Goal: Complete application form

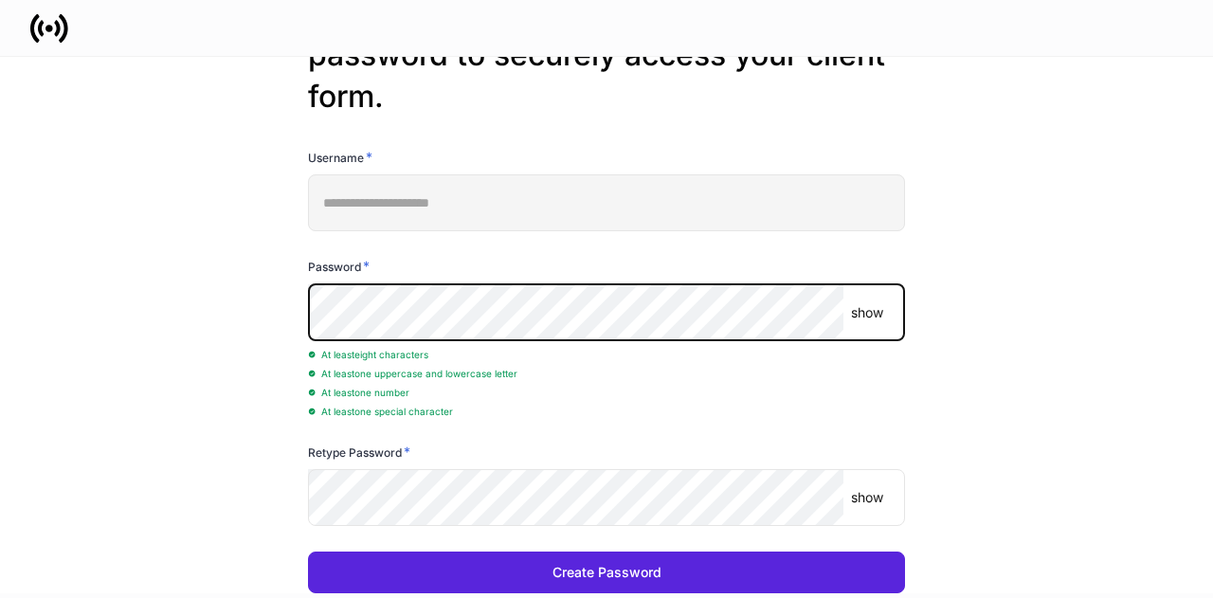
scroll to position [95, 0]
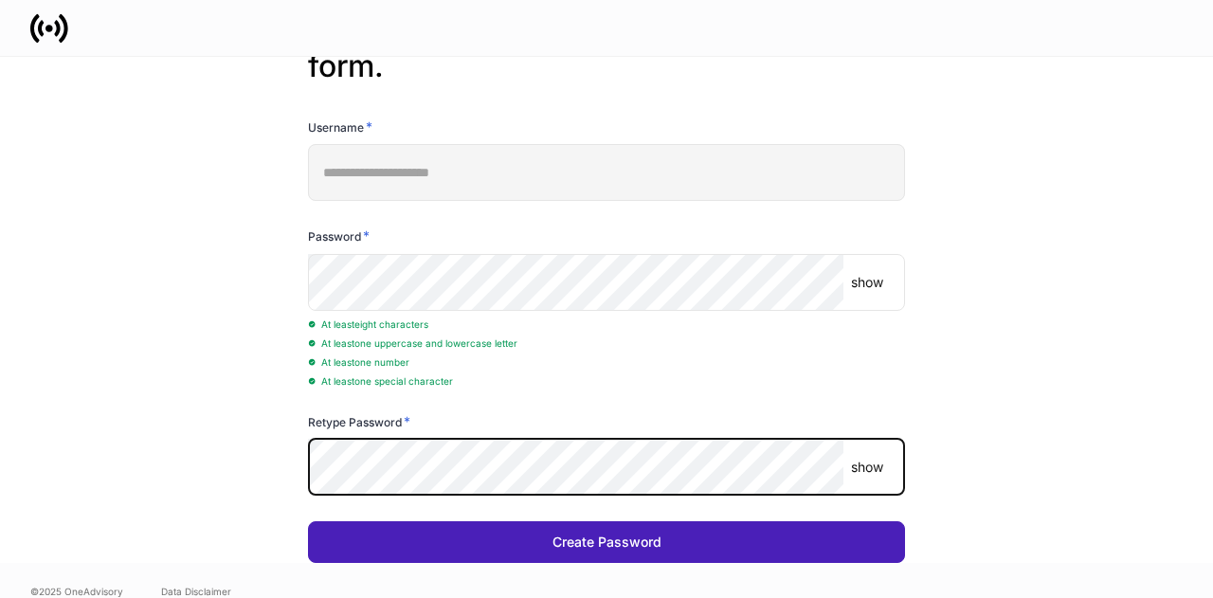
click at [495, 553] on button "Create Password" at bounding box center [606, 542] width 597 height 42
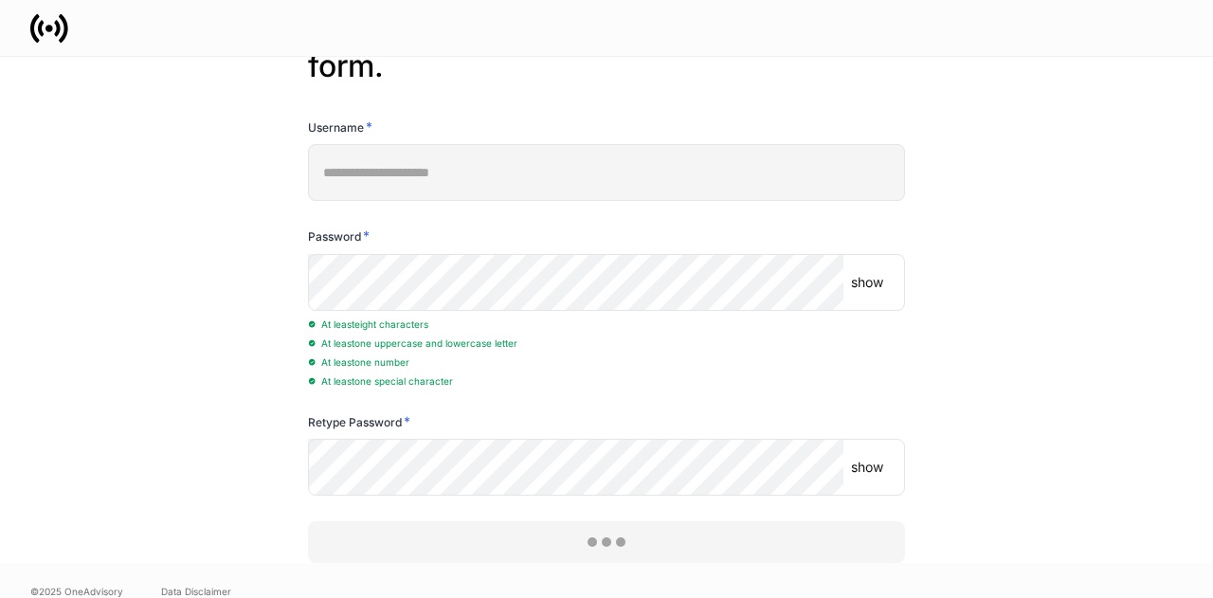
scroll to position [0, 0]
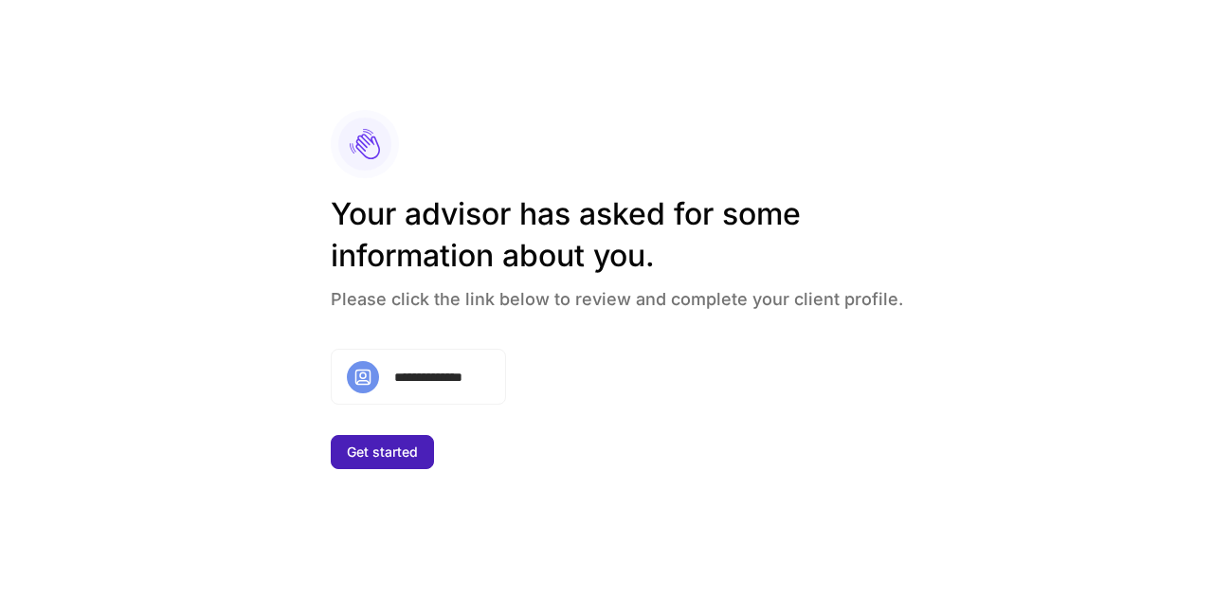
click at [421, 446] on button "Get started" at bounding box center [382, 452] width 103 height 34
click at [400, 455] on div "Get started" at bounding box center [382, 451] width 71 height 13
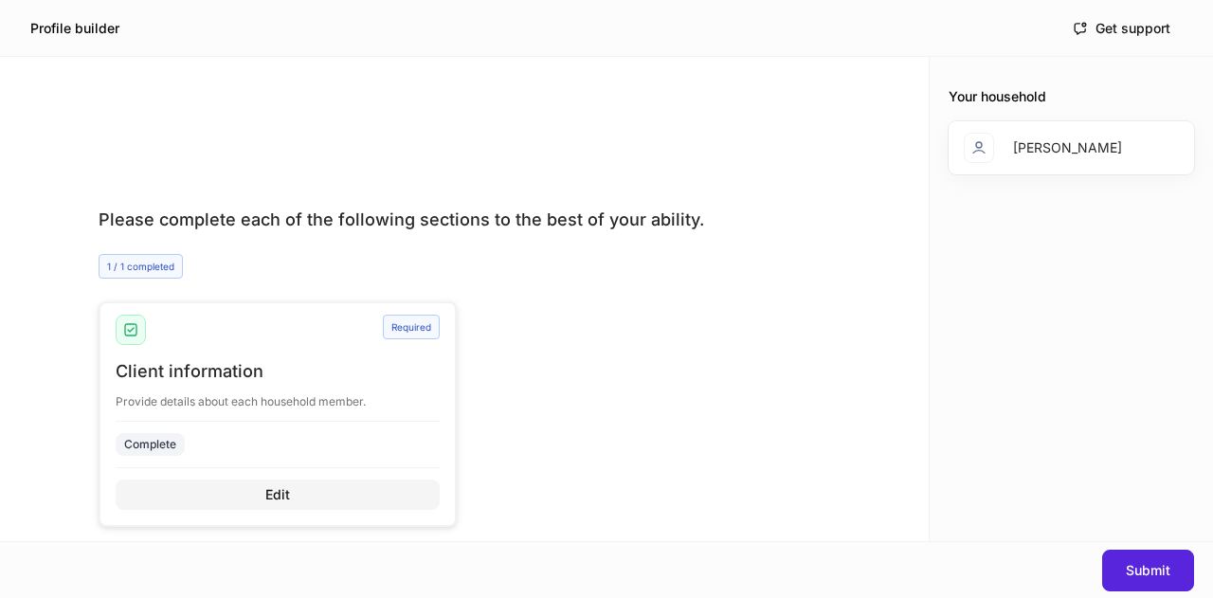
click at [275, 500] on div "Edit" at bounding box center [277, 494] width 25 height 13
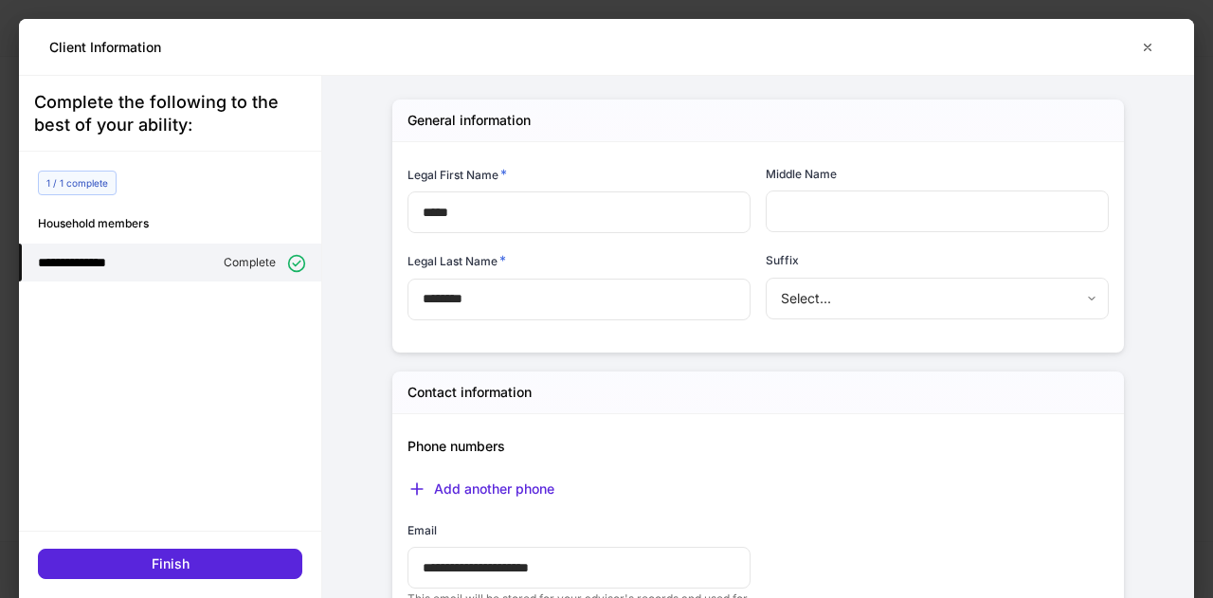
scroll to position [234, 0]
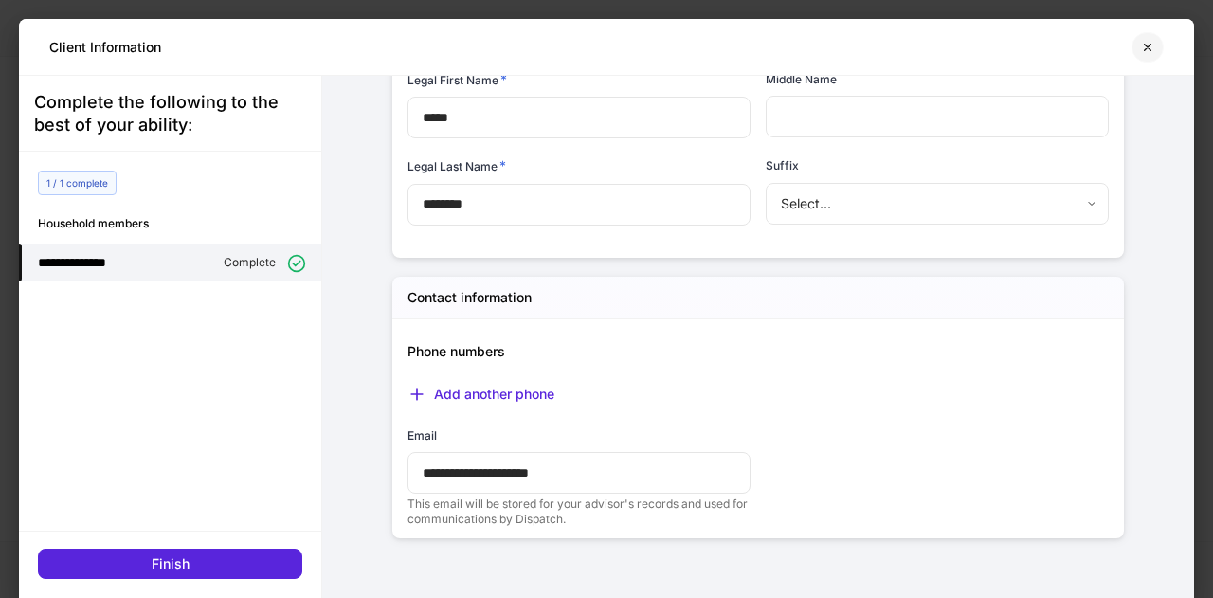
click at [1144, 45] on icon "button" at bounding box center [1147, 47] width 15 height 15
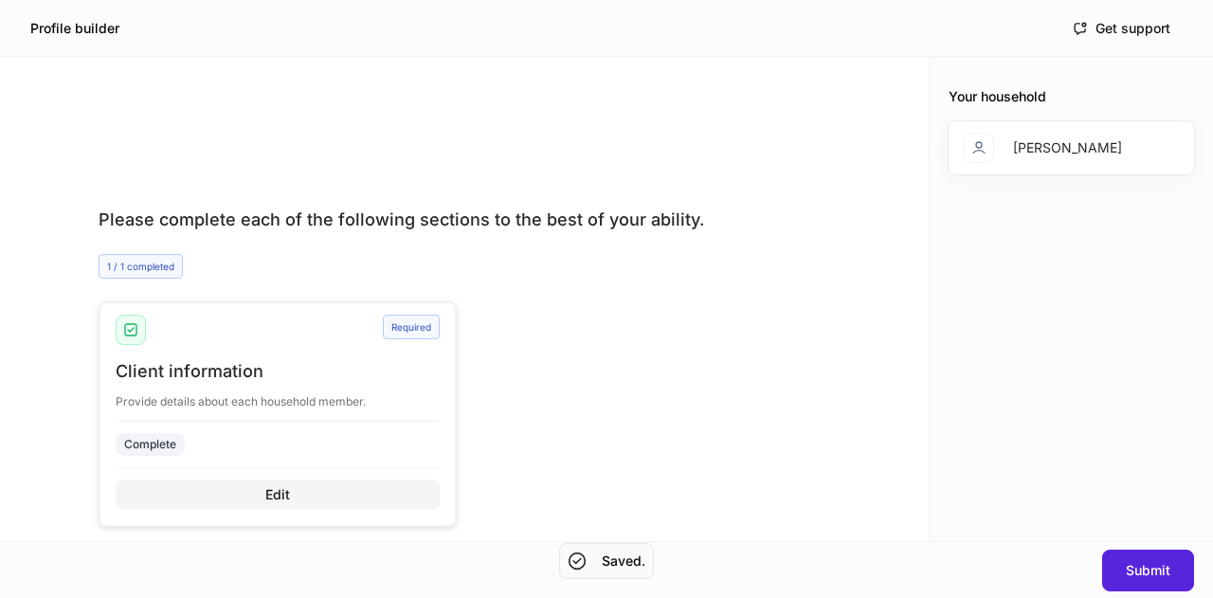
scroll to position [22, 0]
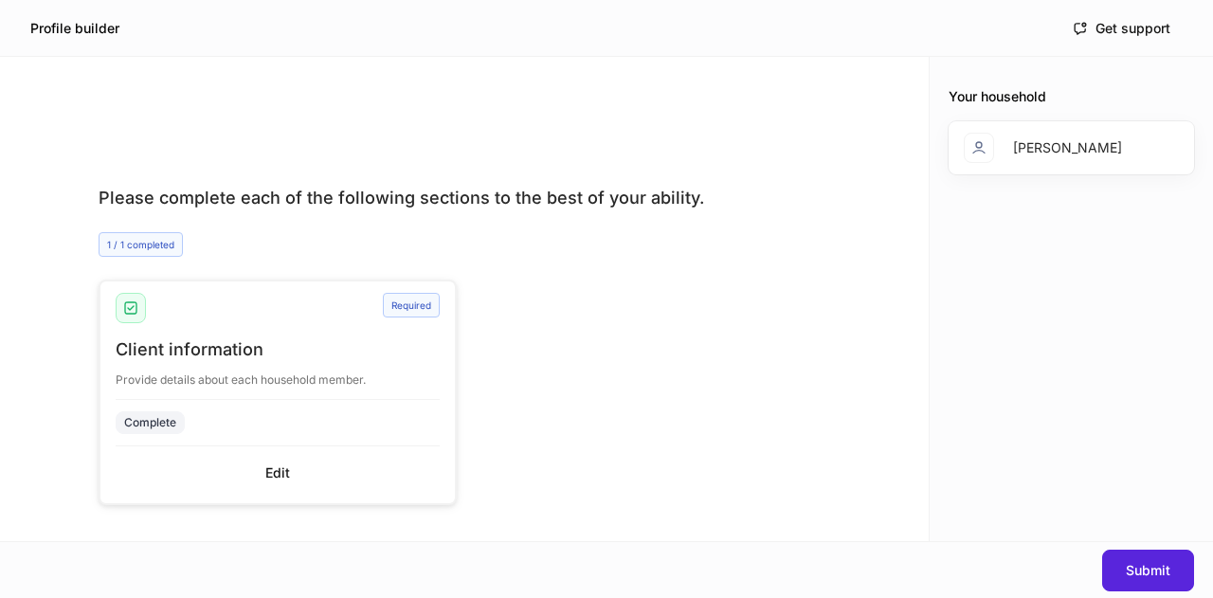
click at [548, 318] on div "Required Client information Provide details about each household member. Comple…" at bounding box center [456, 369] width 747 height 271
click at [527, 366] on div "Required Client information Provide details about each household member. Comple…" at bounding box center [456, 369] width 747 height 271
drag, startPoint x: 1048, startPoint y: 147, endPoint x: 933, endPoint y: 140, distance: 115.8
click at [933, 141] on div "Your household [PERSON_NAME]" at bounding box center [1071, 299] width 283 height 484
drag, startPoint x: 991, startPoint y: 205, endPoint x: 999, endPoint y: 190, distance: 17.0
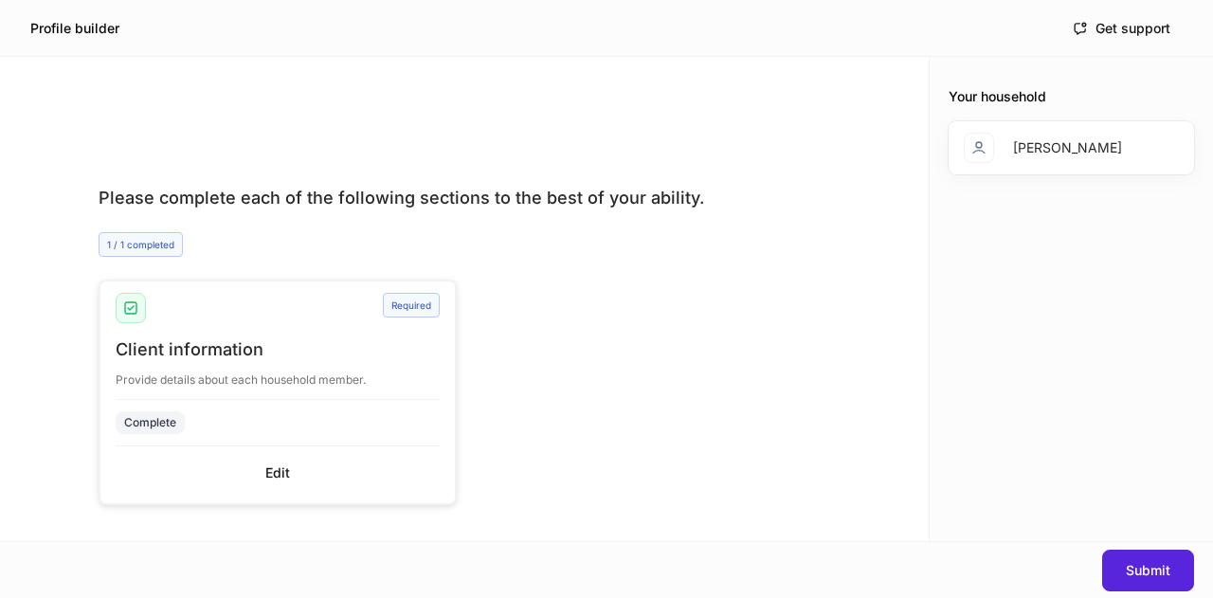
click at [991, 204] on div "Your household [PERSON_NAME]" at bounding box center [1071, 299] width 283 height 484
drag, startPoint x: 1043, startPoint y: 151, endPoint x: 929, endPoint y: 146, distance: 113.8
click at [1041, 151] on div "[PERSON_NAME]" at bounding box center [1067, 147] width 109 height 19
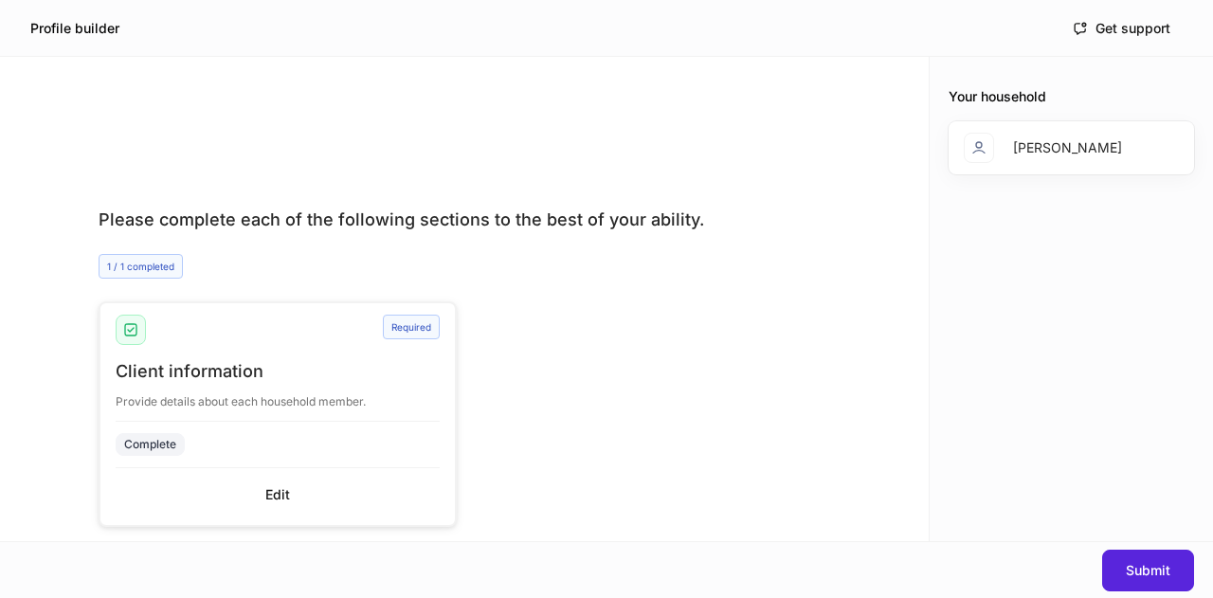
click at [746, 261] on div "Required Client information Provide details about each household member. Comple…" at bounding box center [456, 391] width 747 height 271
